Goal: Contribute content

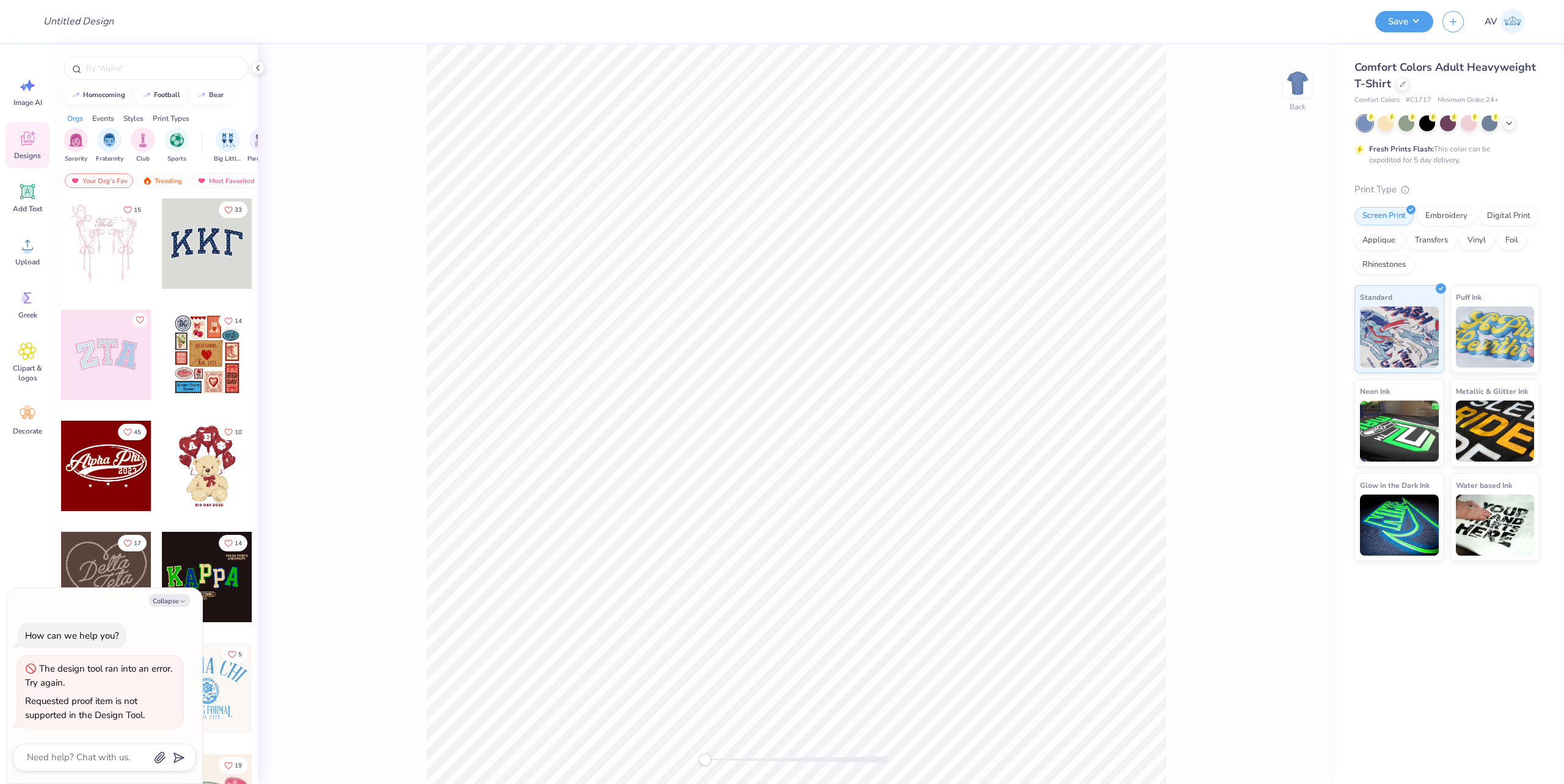
type textarea "x"
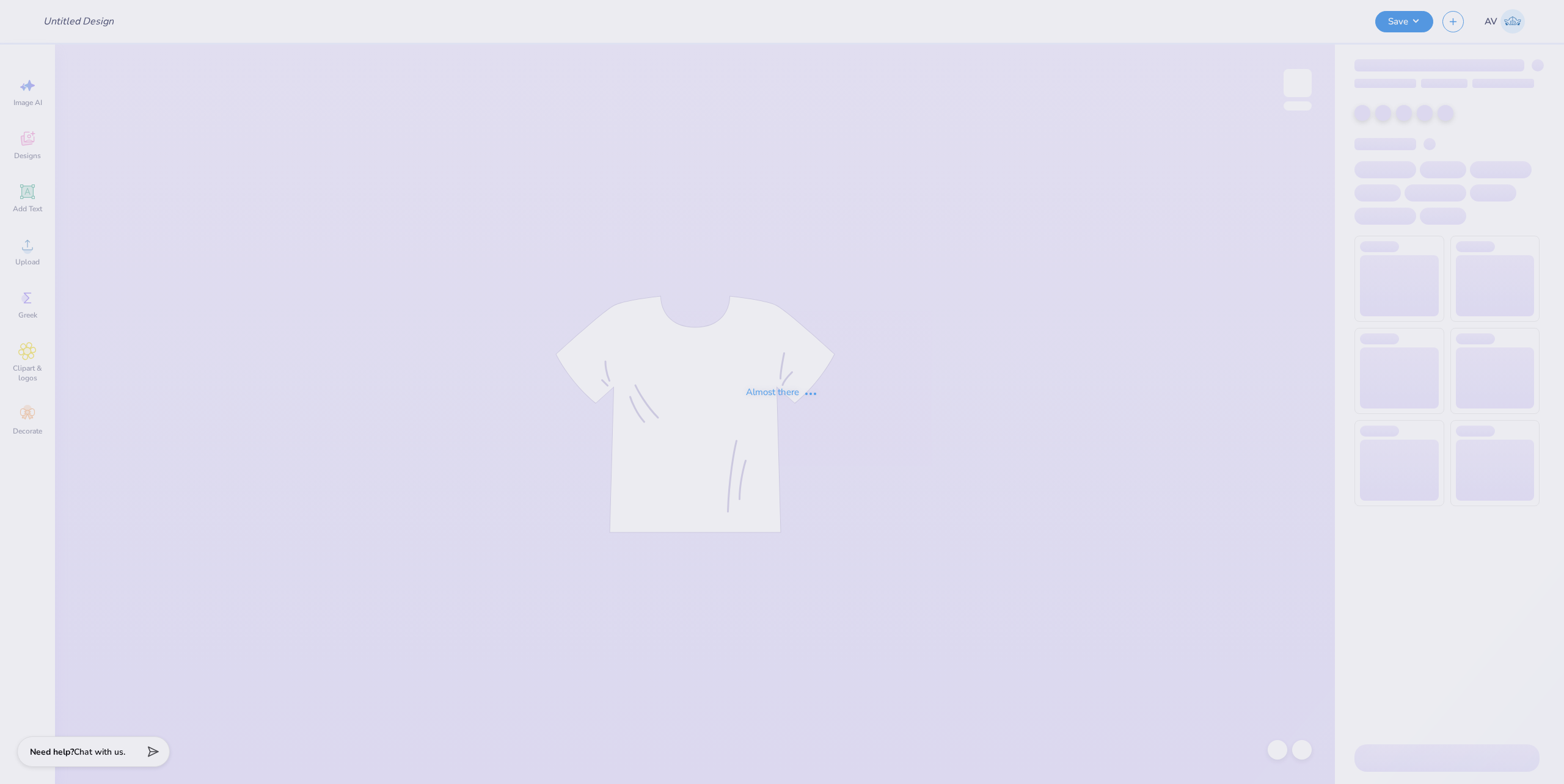
type input "Training Mockup 1"
type input "pw"
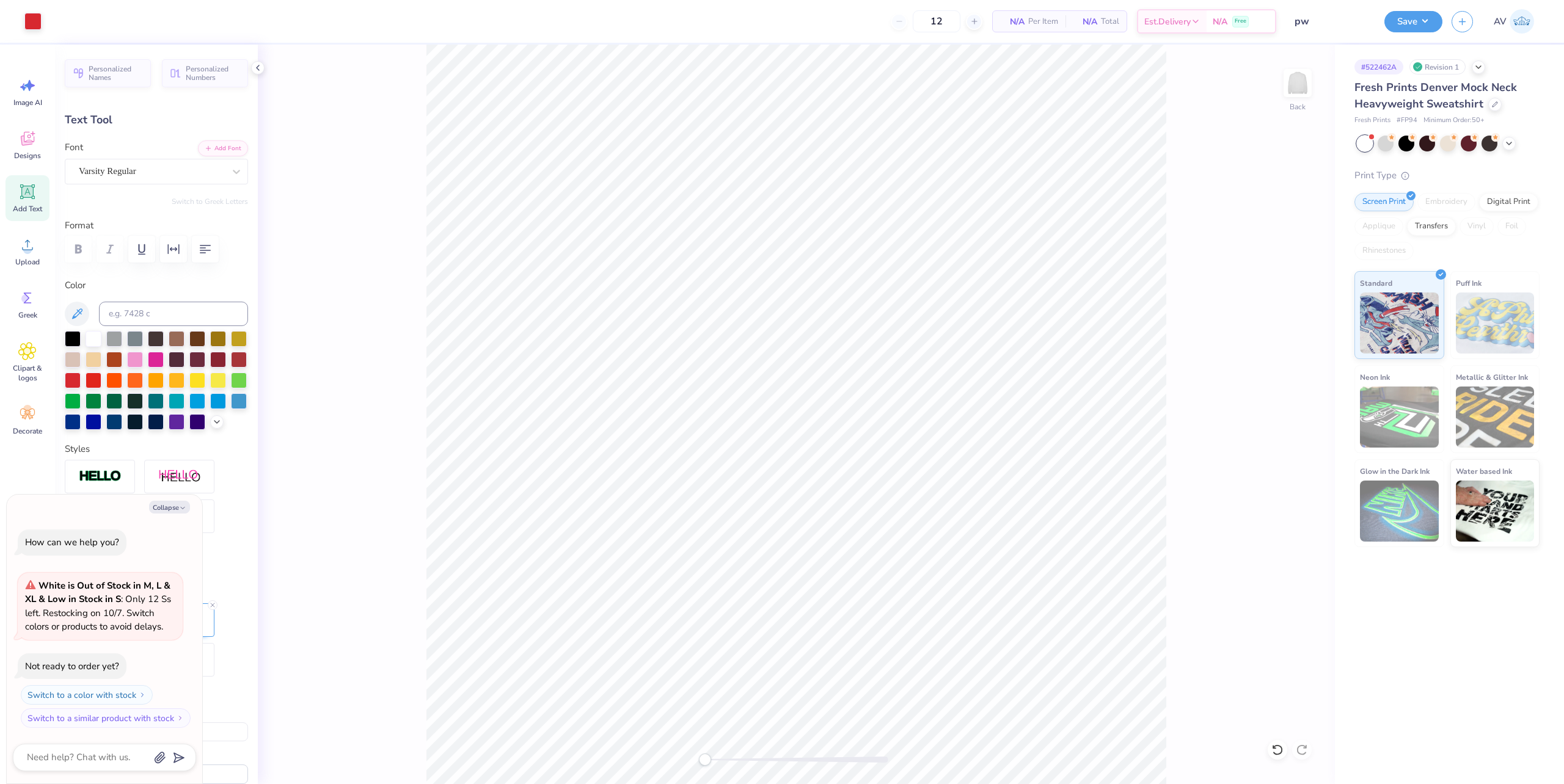
scroll to position [13, 1]
type textarea "x"
